Goal: Obtain resource: Download file/media

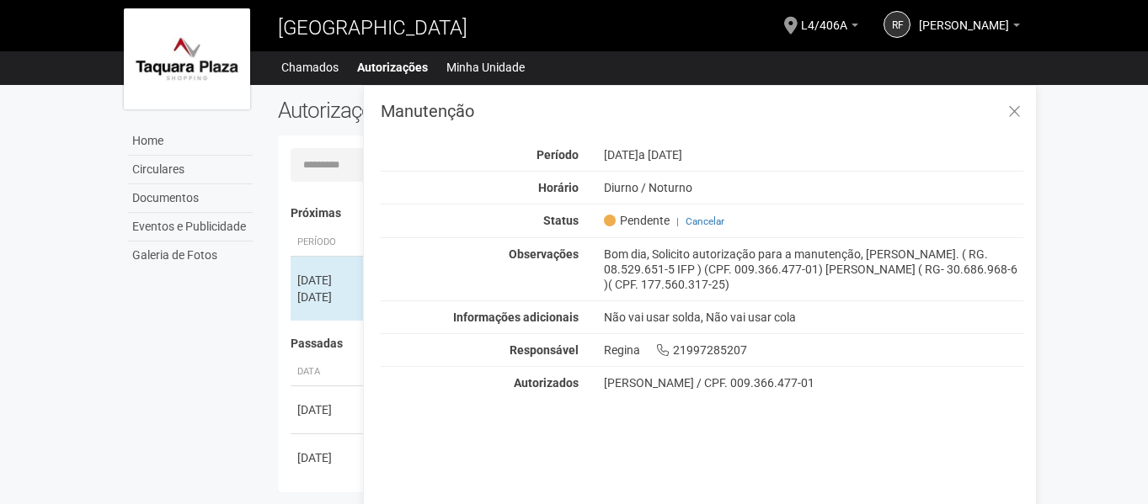
scroll to position [26, 0]
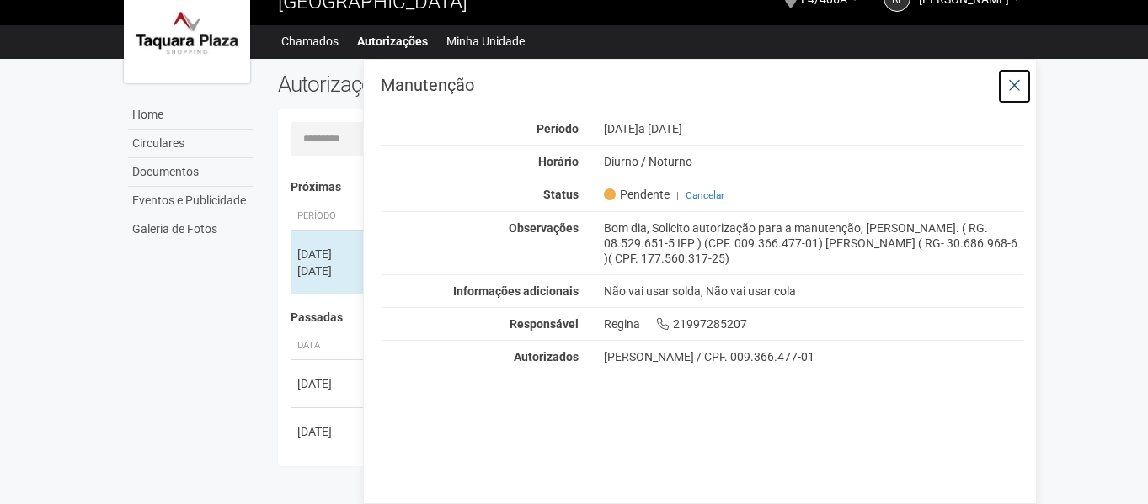
click at [1023, 85] on button at bounding box center [1014, 86] width 35 height 36
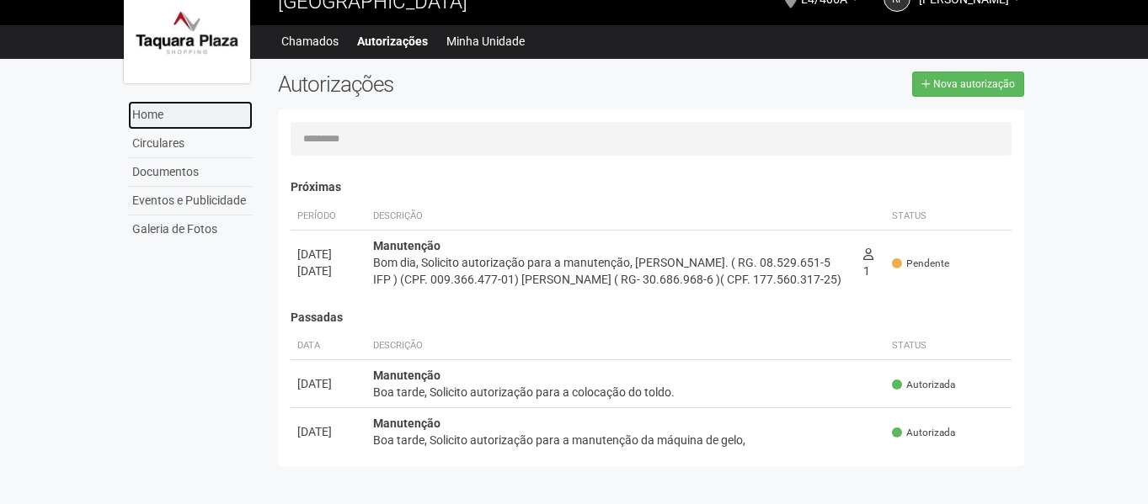
click at [152, 112] on link "Home" at bounding box center [190, 115] width 125 height 29
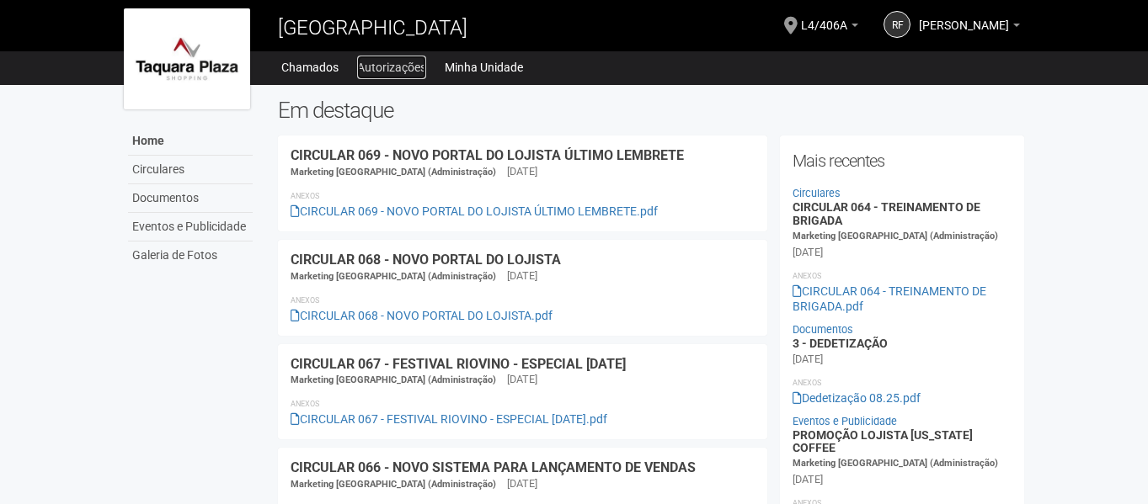
click at [376, 71] on link "Autorizações" at bounding box center [391, 68] width 69 height 24
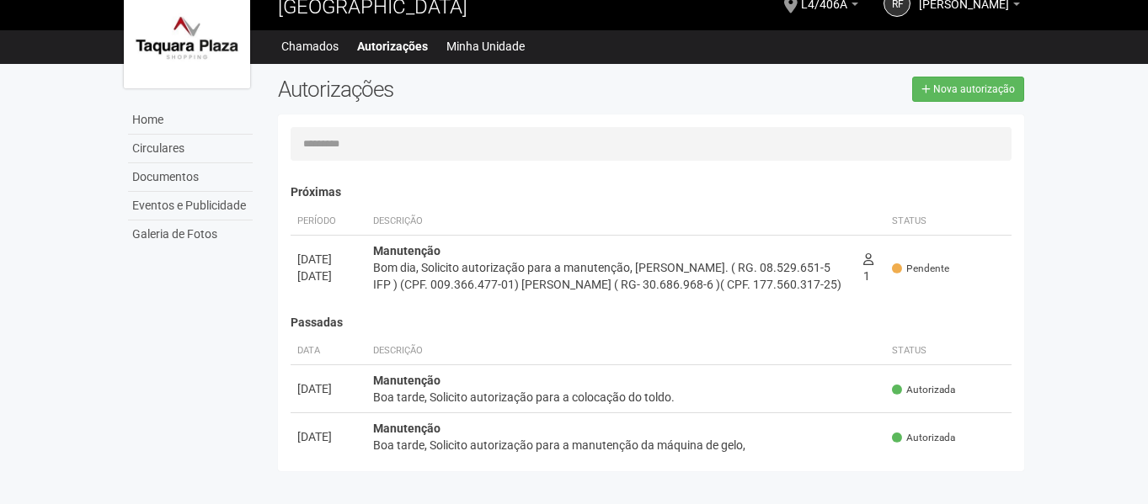
scroll to position [26, 0]
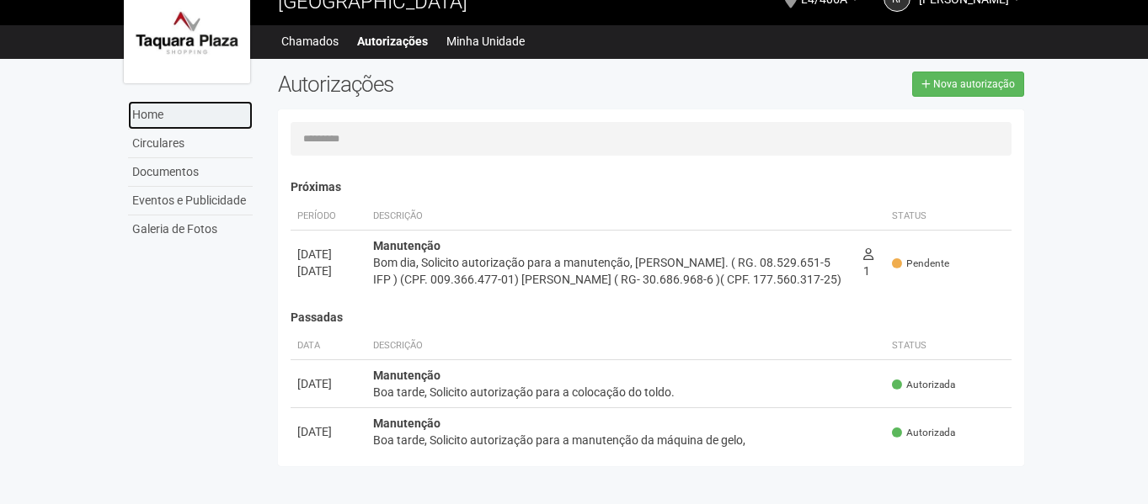
click at [168, 118] on link "Home" at bounding box center [190, 115] width 125 height 29
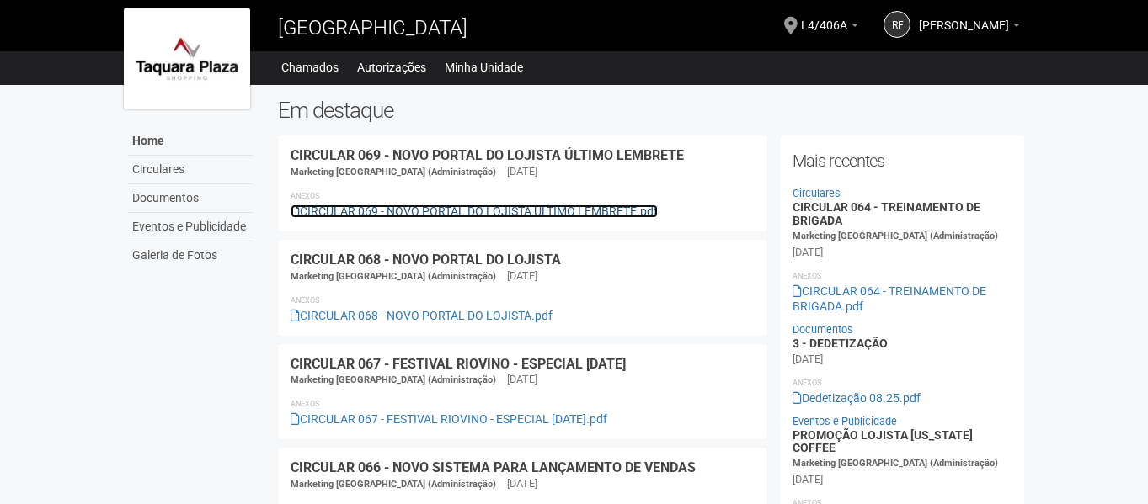
click at [564, 208] on link "CIRCULAR 069 - NOVO PORTAL DO LOJISTA ÚLTIMO LEMBRETE.pdf" at bounding box center [474, 211] width 367 height 13
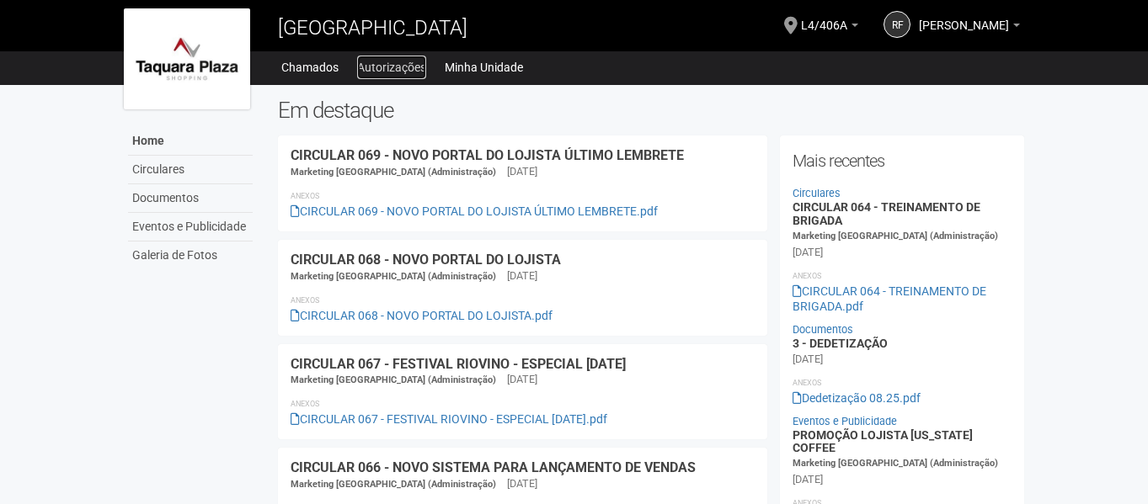
click at [405, 63] on link "Autorizações" at bounding box center [391, 68] width 69 height 24
